Goal: Information Seeking & Learning: Understand process/instructions

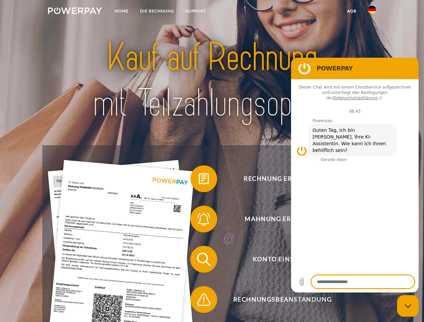
click at [75, 12] on img at bounding box center [75, 10] width 54 height 7
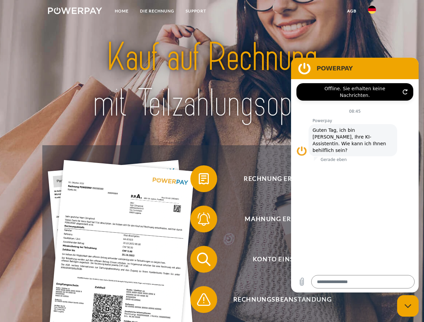
click at [372, 12] on img at bounding box center [372, 10] width 8 height 8
click at [351, 11] on link "agb" at bounding box center [351, 11] width 21 height 12
click at [199, 180] on span at bounding box center [194, 179] width 34 height 34
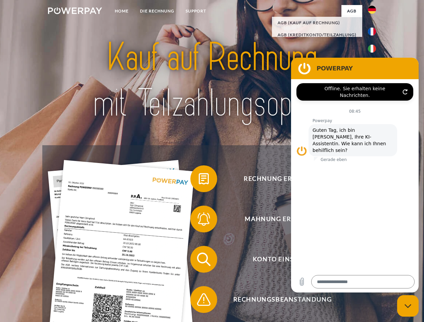
click at [199, 220] on span at bounding box center [194, 219] width 34 height 34
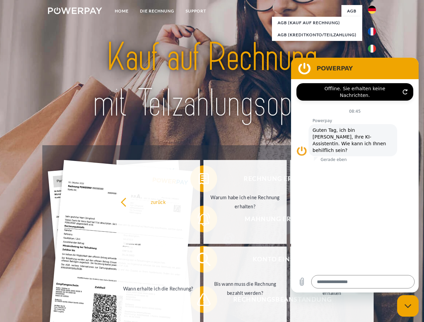
click at [203, 261] on link "Bis wann muss die Rechnung bezahlt werden?" at bounding box center [245, 289] width 84 height 84
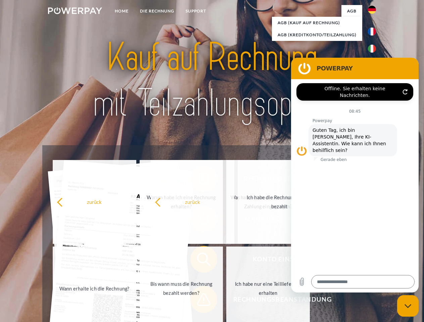
click at [199, 301] on span at bounding box center [194, 300] width 34 height 34
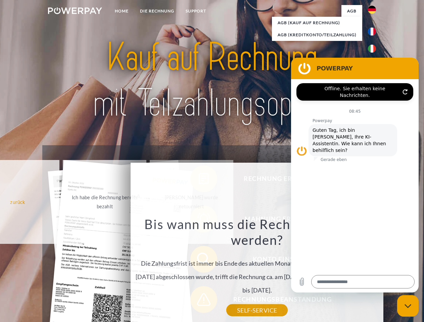
click at [408, 306] on icon "Messaging-Fenster schließen" at bounding box center [407, 306] width 7 height 4
type textarea "*"
